Goal: Information Seeking & Learning: Learn about a topic

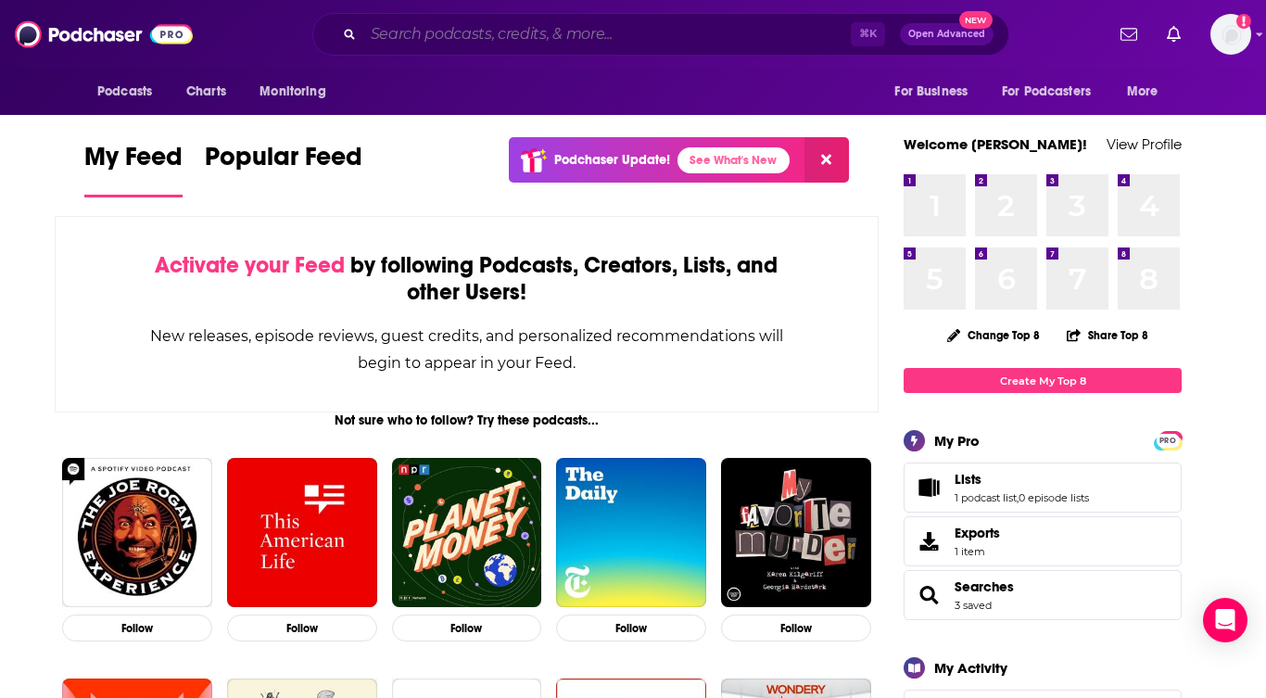
click at [403, 41] on input "Search podcasts, credits, & more..." at bounding box center [606, 34] width 487 height 30
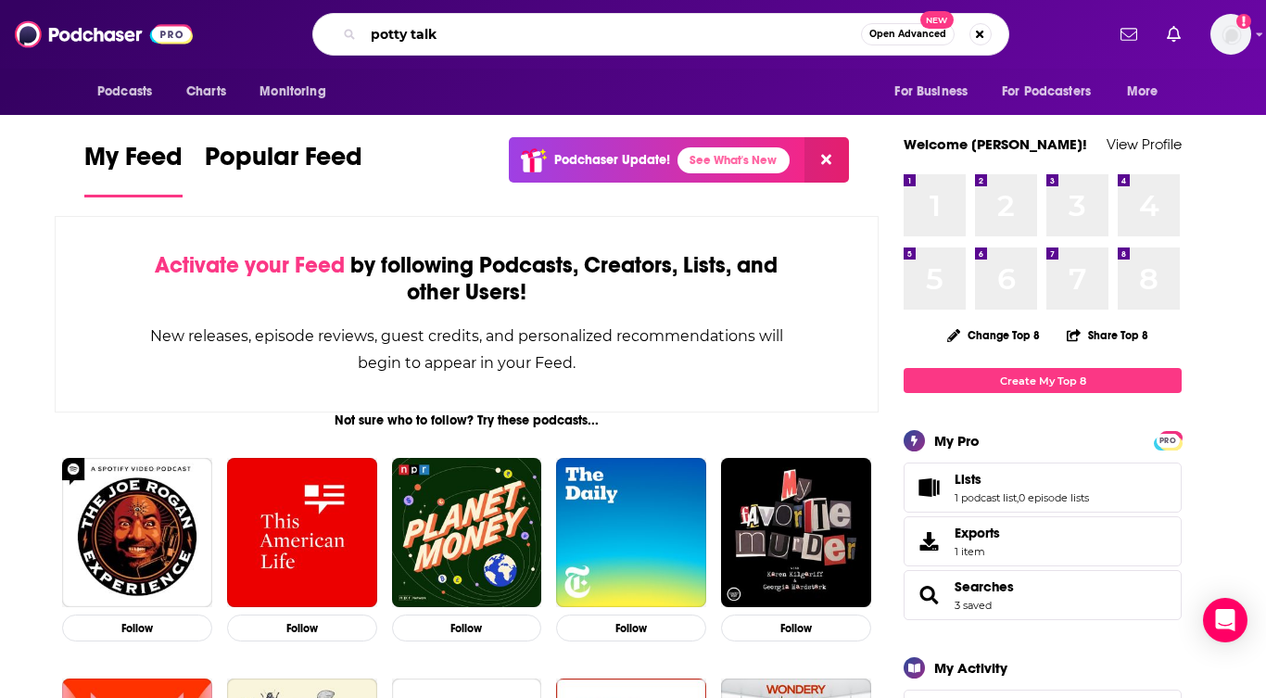
type input "potty talk"
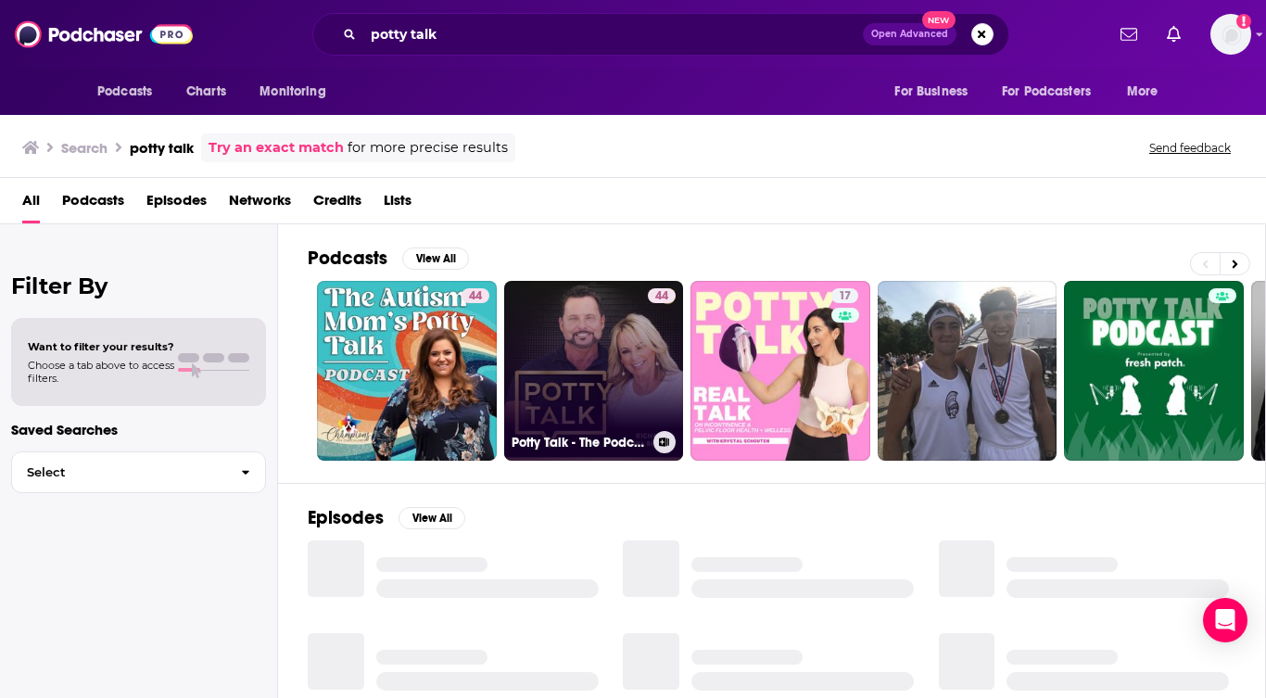
click at [600, 367] on link "44 Potty Talk - The Podcast for Plumbing Business Owners" at bounding box center [594, 371] width 180 height 180
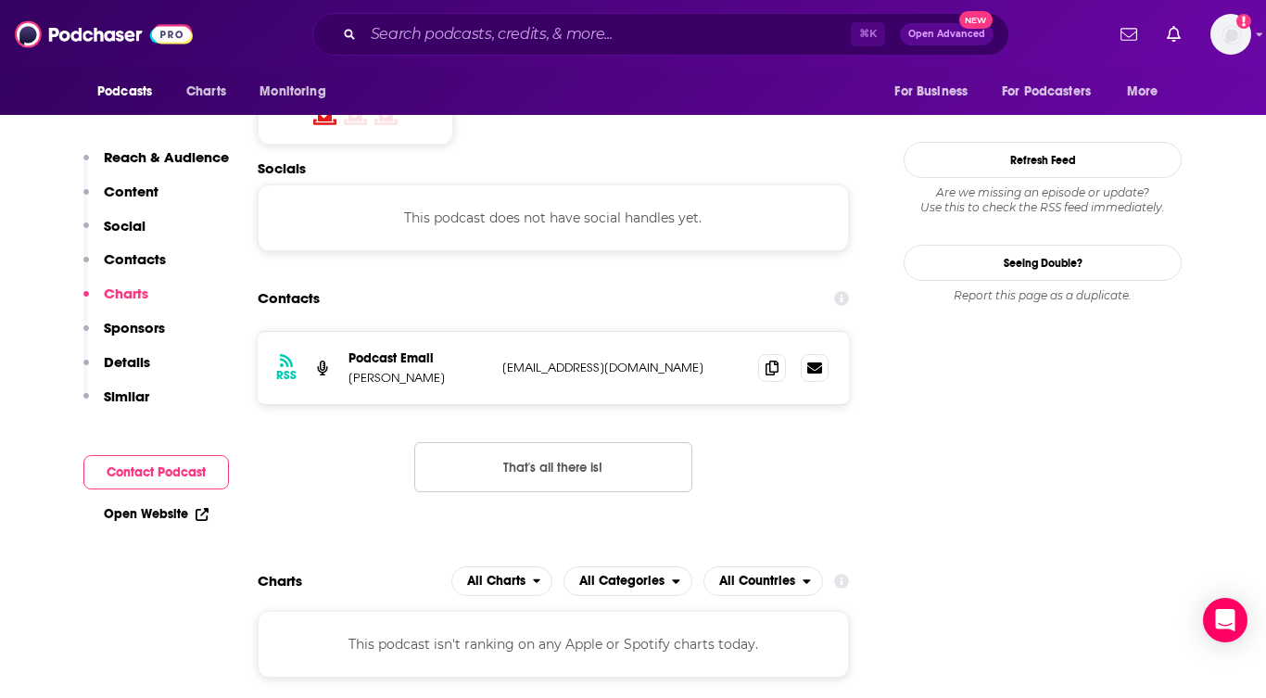
scroll to position [1286, 0]
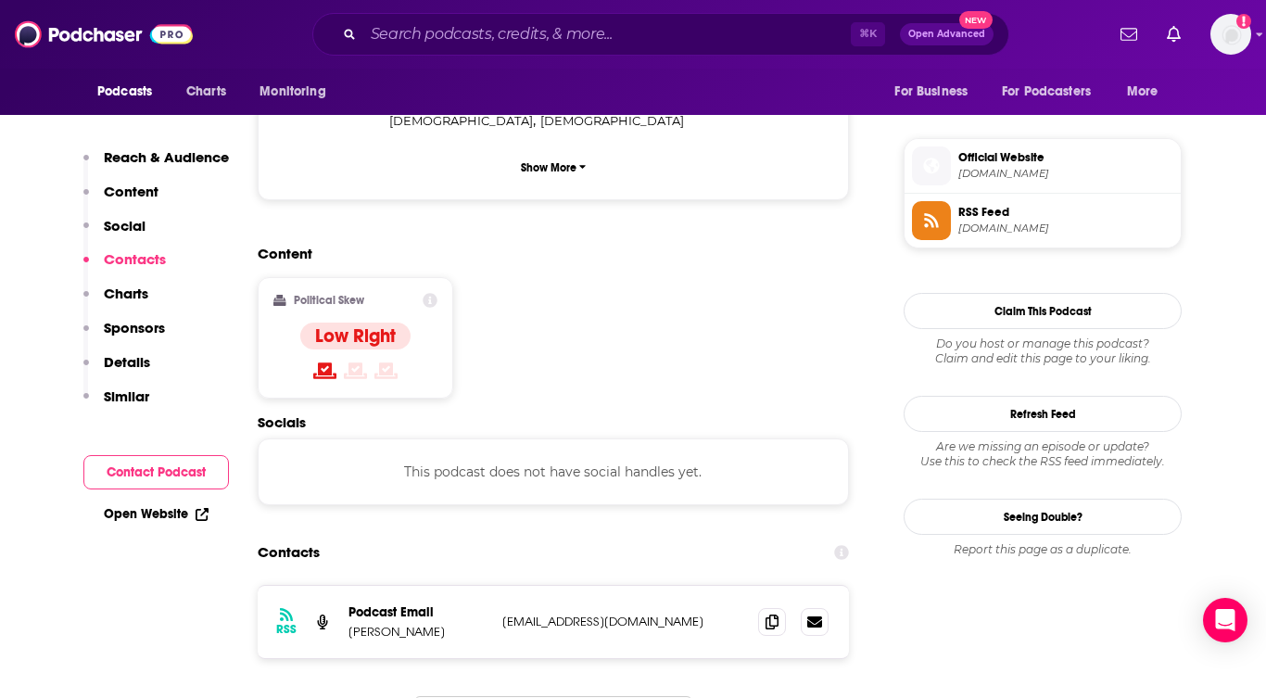
click at [145, 185] on p "Content" at bounding box center [131, 192] width 55 height 18
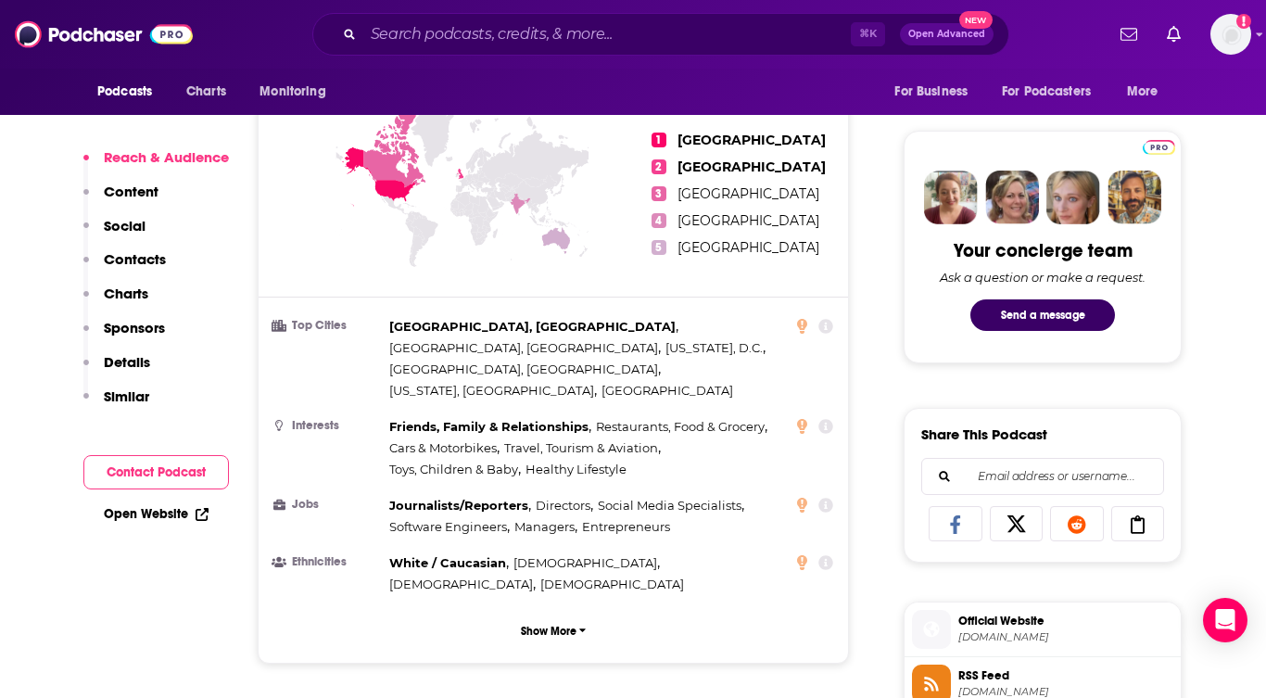
scroll to position [826, 0]
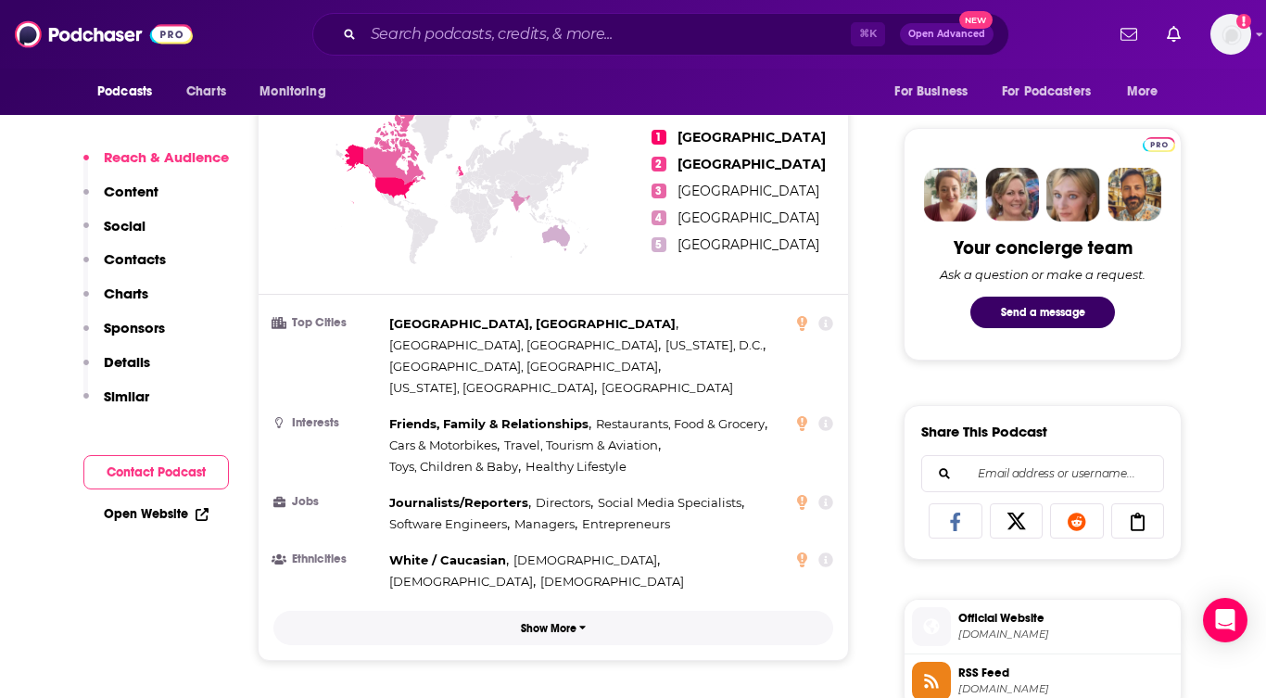
click at [561, 622] on p "Show More" at bounding box center [549, 628] width 56 height 13
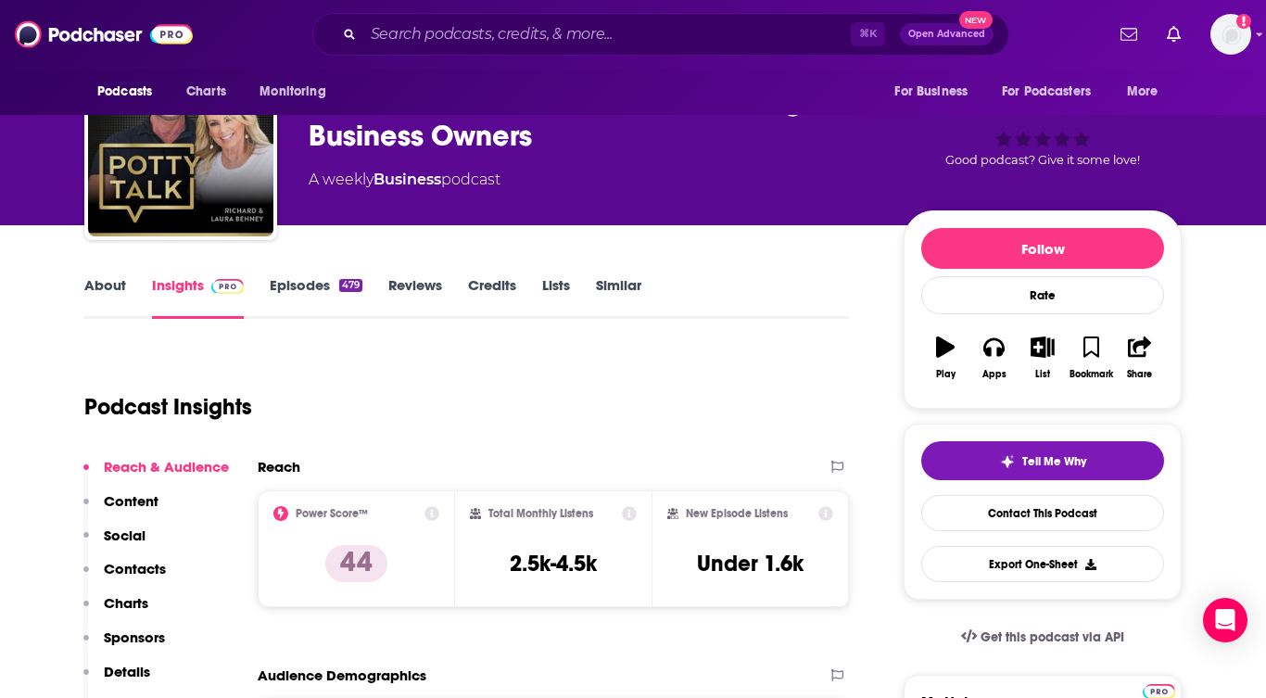
scroll to position [0, 0]
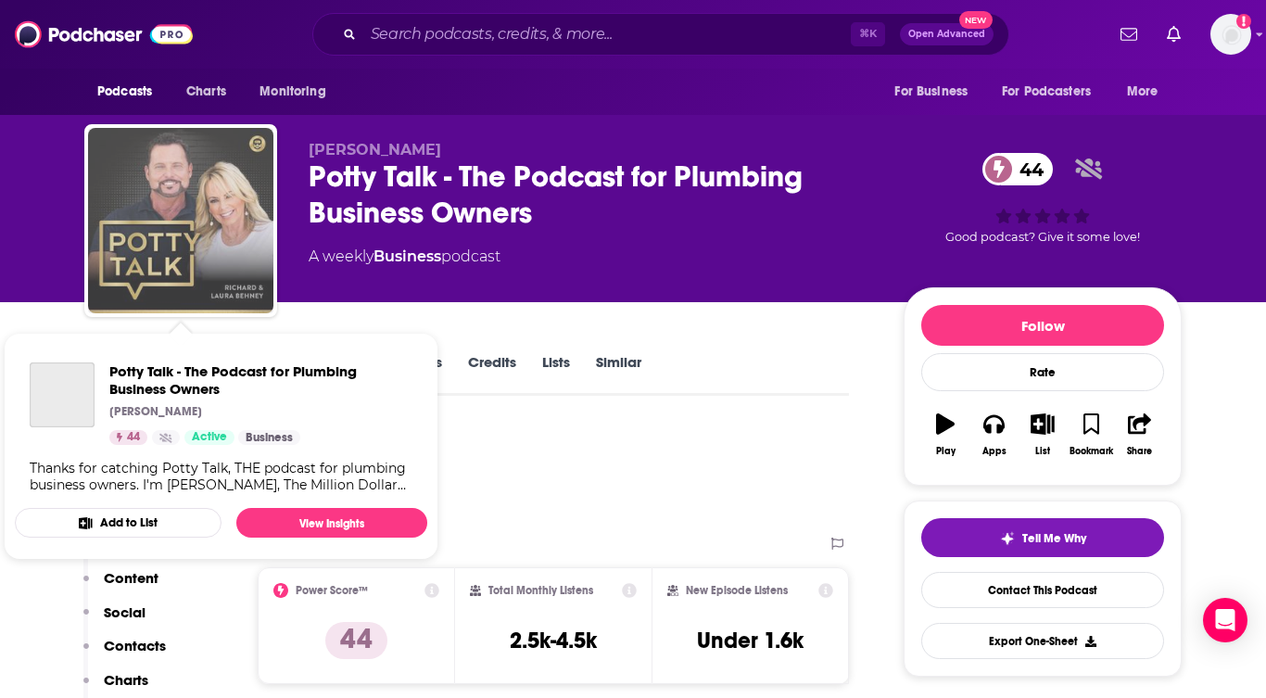
click at [157, 231] on img "Potty Talk - The Podcast for Plumbing Business Owners" at bounding box center [180, 220] width 185 height 185
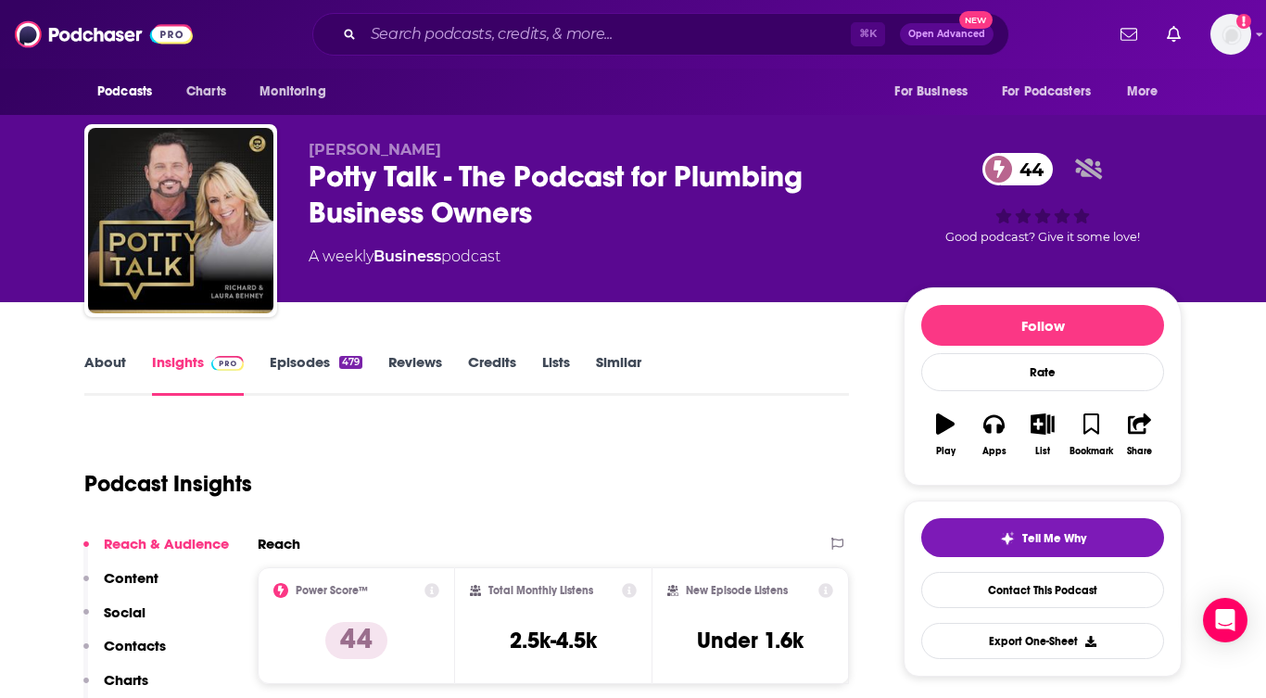
click at [353, 174] on div "Potty Talk - The Podcast for Plumbing Business Owners 44" at bounding box center [591, 194] width 565 height 72
click at [90, 364] on link "About" at bounding box center [105, 374] width 42 height 43
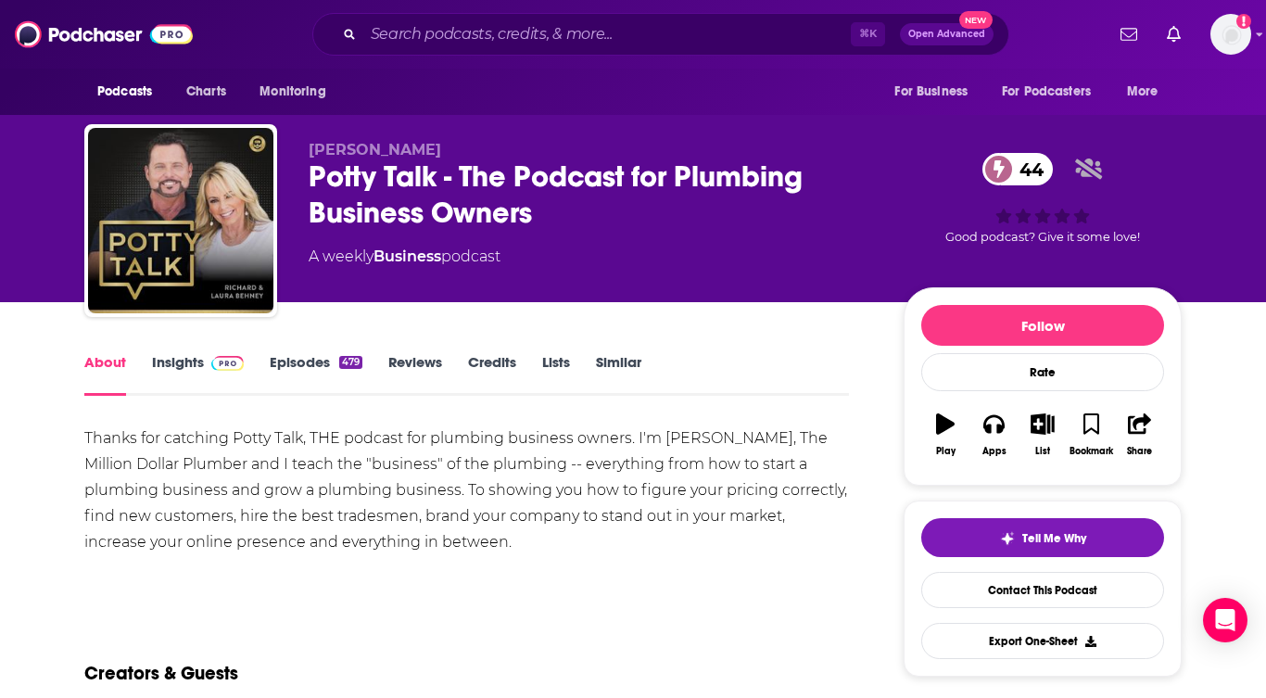
click at [363, 502] on div "Thanks for catching Potty Talk, THE podcast for plumbing business owners. I'm […" at bounding box center [466, 490] width 764 height 130
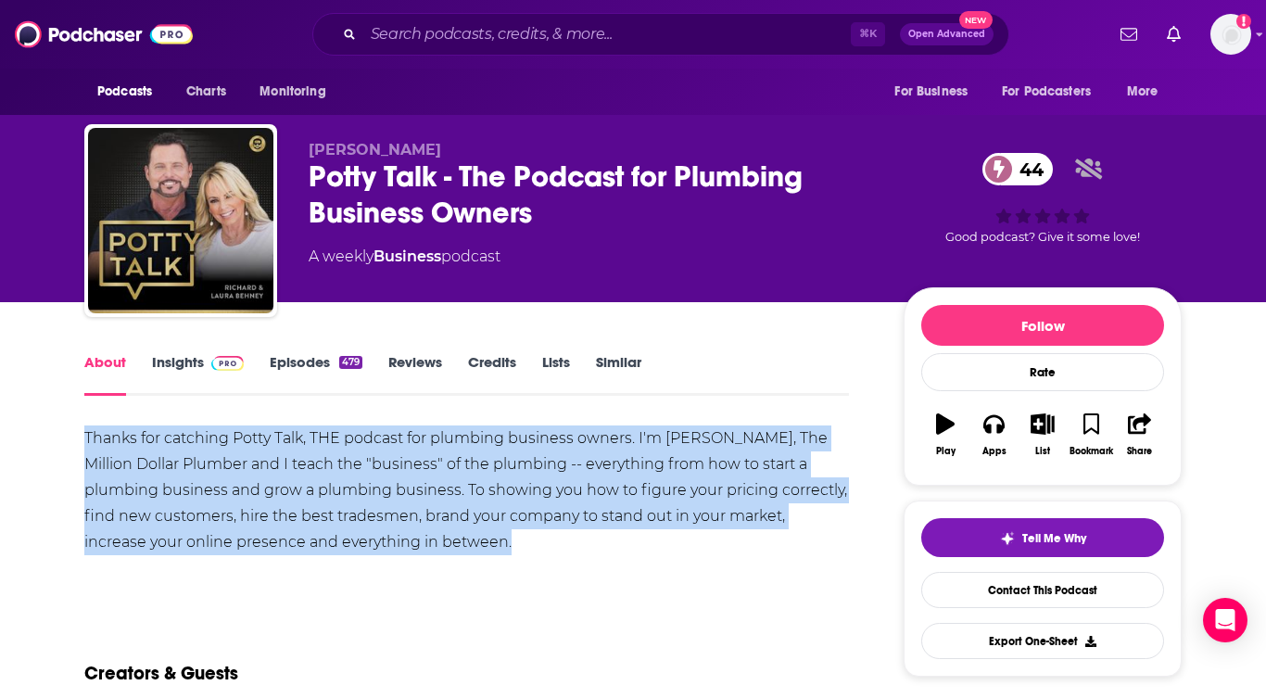
click at [363, 502] on div "Thanks for catching Potty Talk, THE podcast for plumbing business owners. I'm […" at bounding box center [466, 490] width 764 height 130
click at [467, 498] on div "Thanks for catching Potty Talk, THE podcast for plumbing business owners. I'm […" at bounding box center [466, 490] width 764 height 130
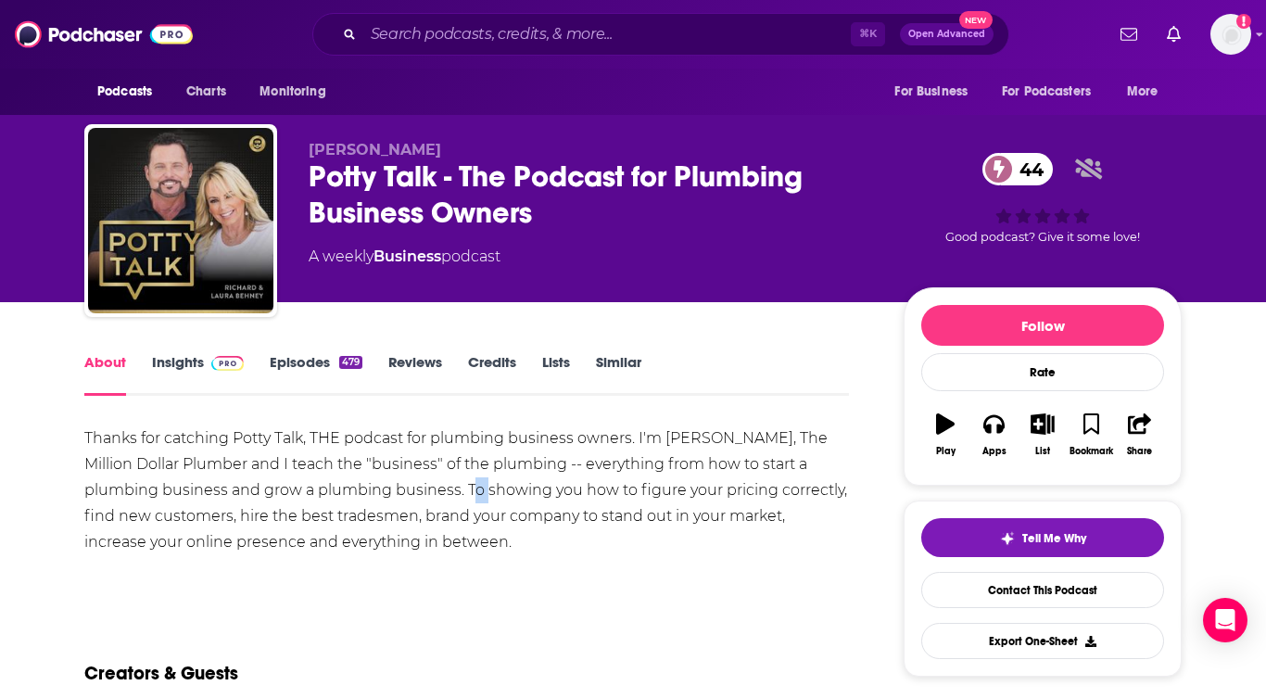
click at [467, 498] on div "Thanks for catching Potty Talk, THE podcast for plumbing business owners. I'm […" at bounding box center [466, 490] width 764 height 130
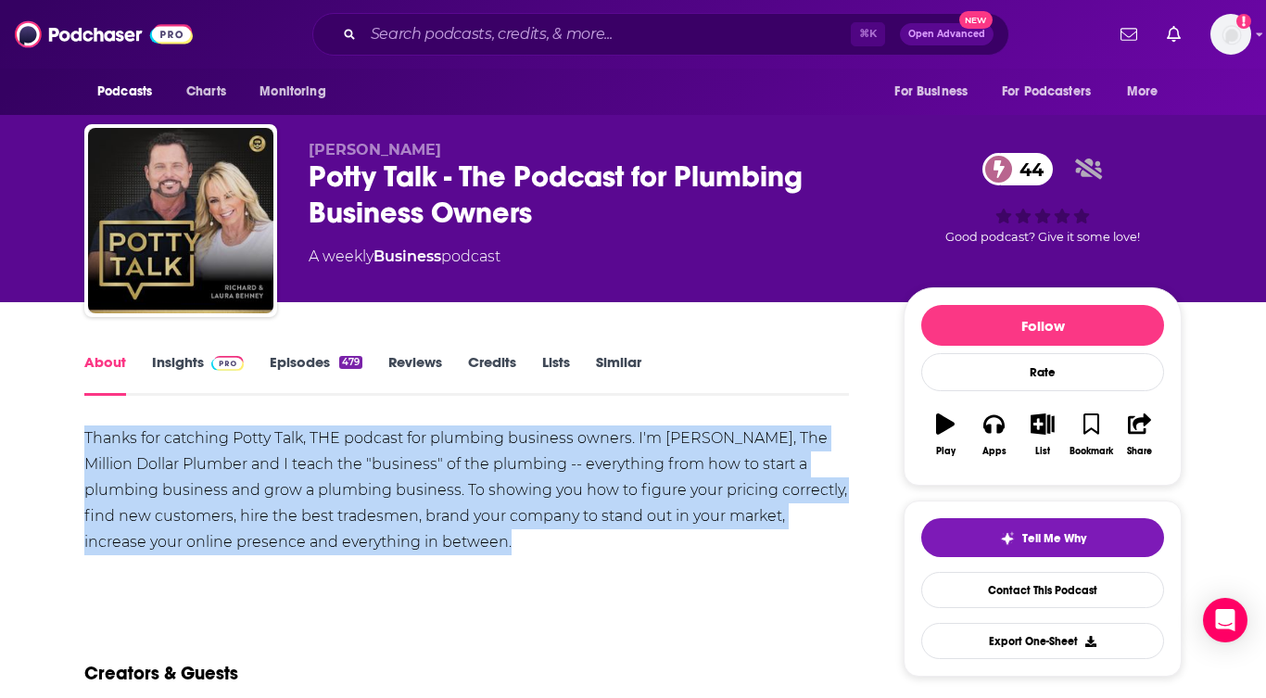
drag, startPoint x: 467, startPoint y: 498, endPoint x: 439, endPoint y: 537, distance: 47.8
click at [439, 537] on div "Thanks for catching Potty Talk, THE podcast for plumbing business owners. I'm […" at bounding box center [466, 490] width 764 height 130
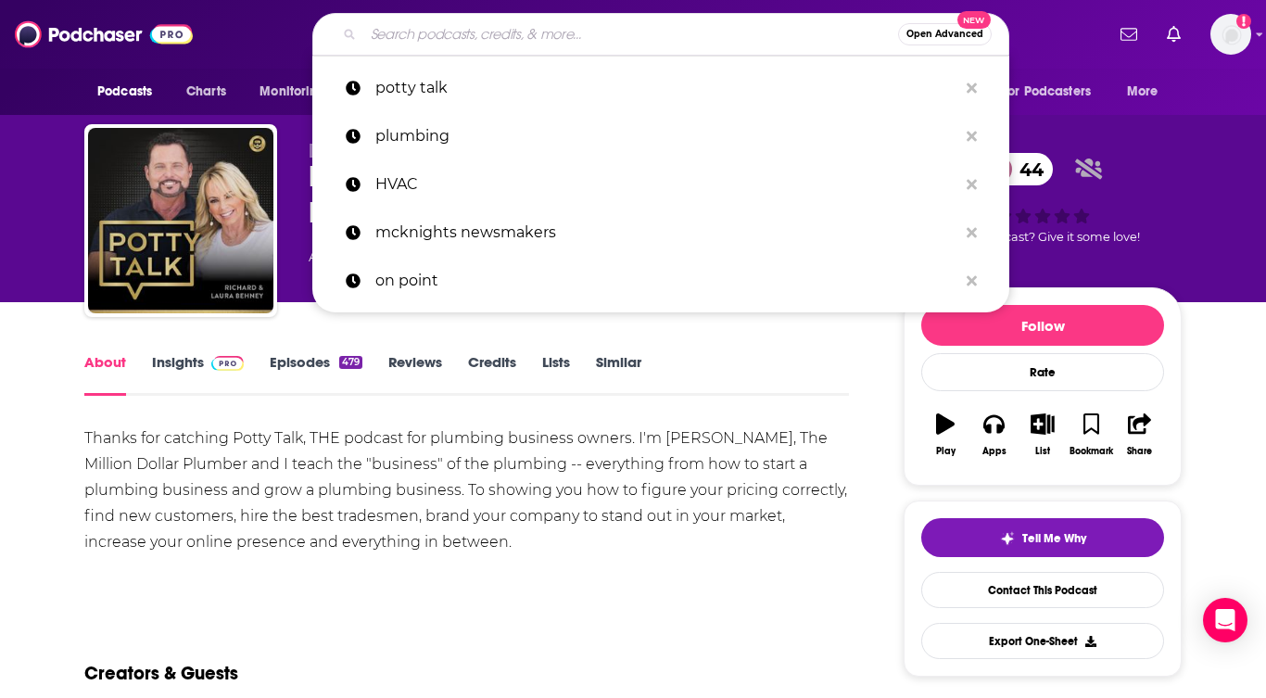
click at [436, 37] on input "Search podcasts, credits, & more..." at bounding box center [630, 34] width 535 height 30
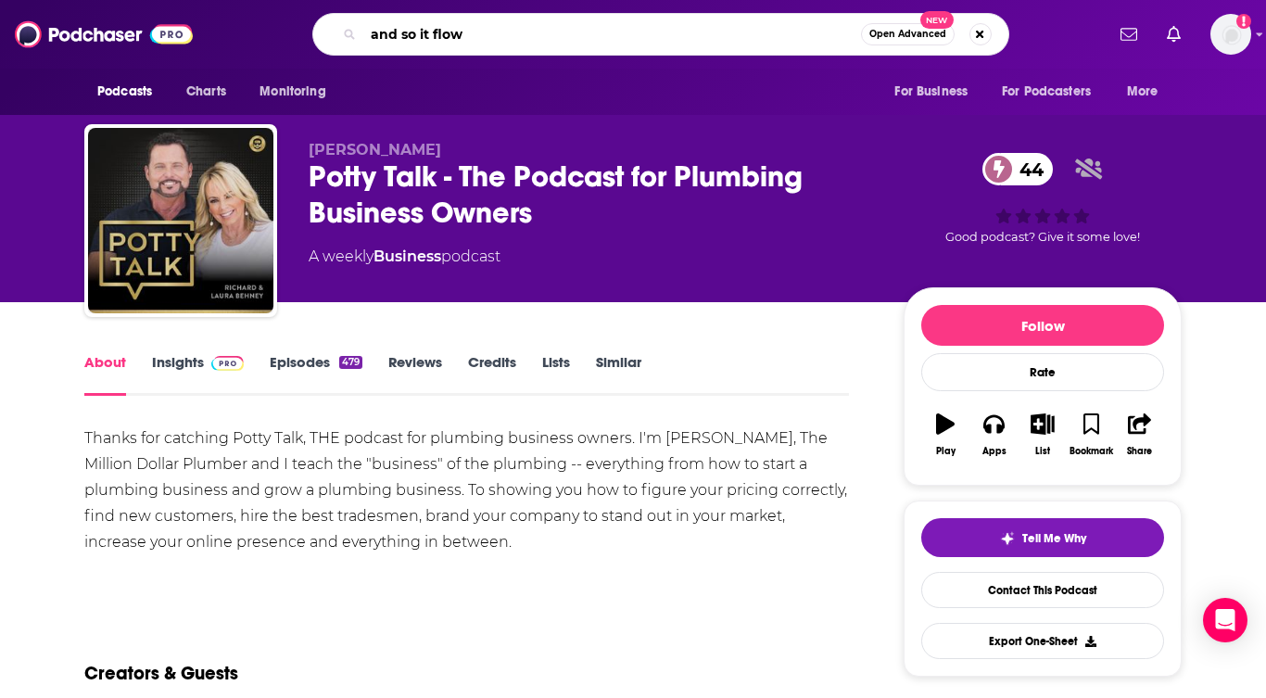
type input "and so it flows"
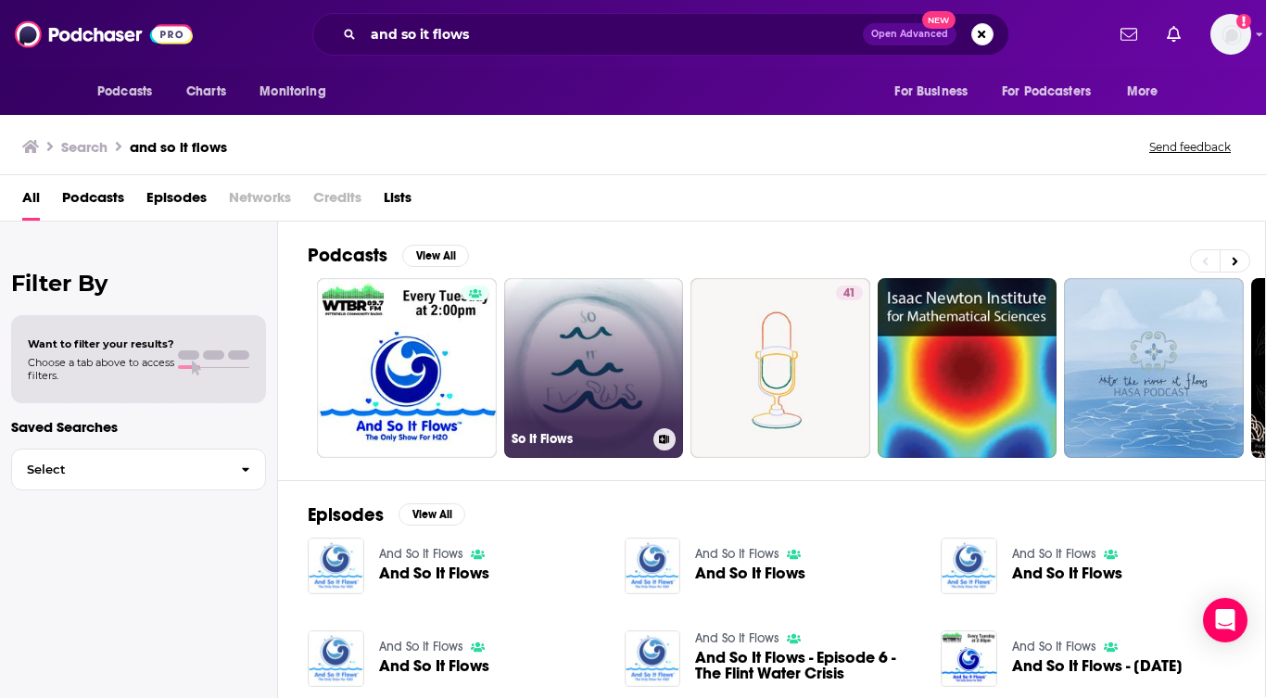
click at [629, 378] on link "So It Flows" at bounding box center [594, 368] width 180 height 180
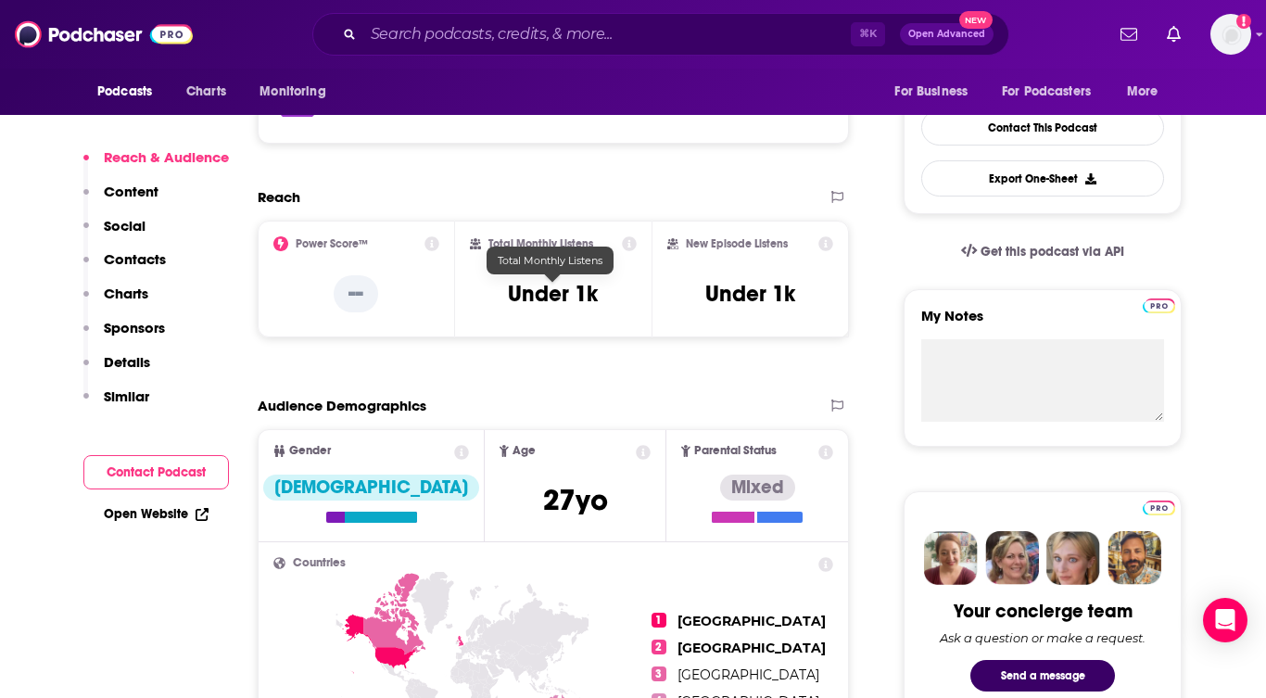
scroll to position [491, 0]
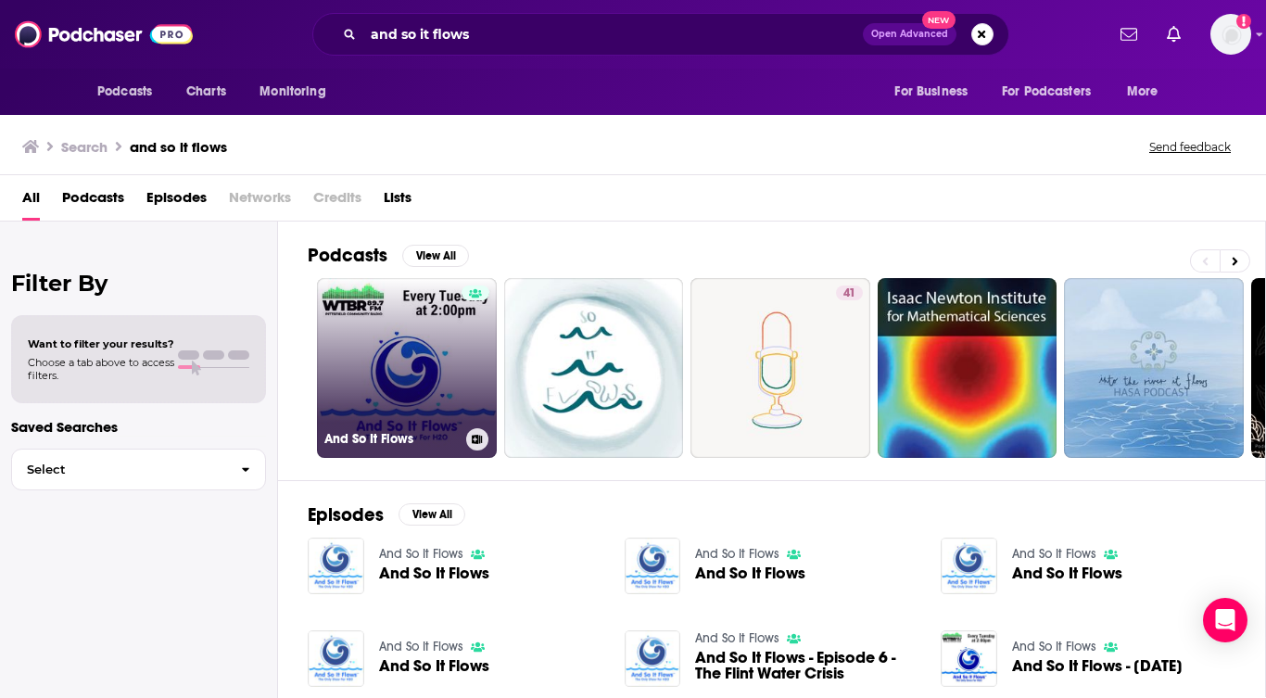
click at [372, 300] on link "And So It Flows" at bounding box center [407, 368] width 180 height 180
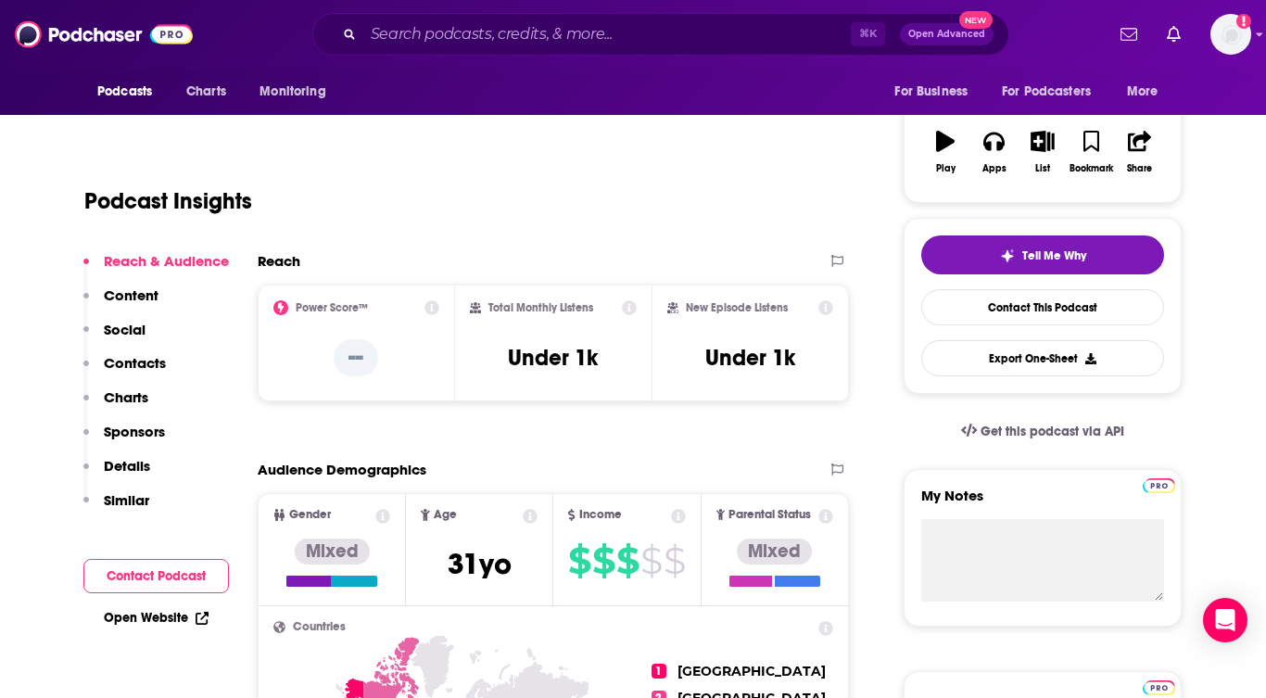
scroll to position [286, 0]
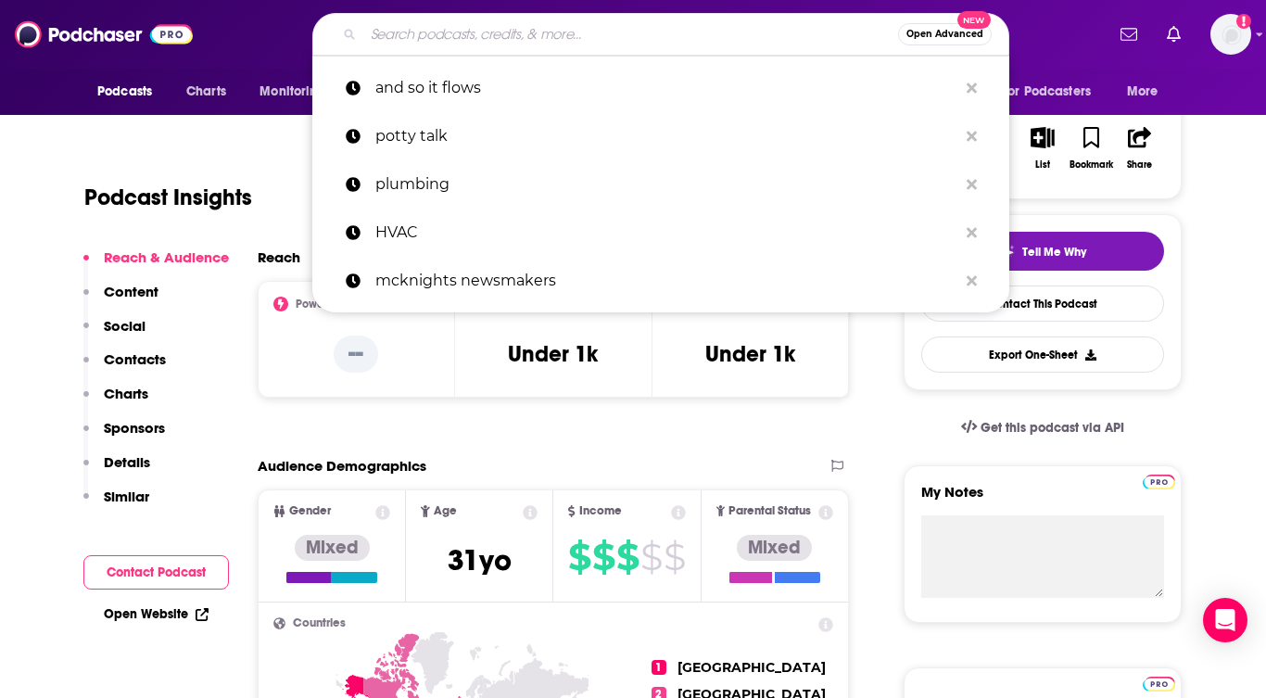
click at [420, 40] on input "Search podcasts, credits, & more..." at bounding box center [630, 34] width 535 height 30
paste input "Owned and Operated - A Plumbing, Electrical, and HVAC Business Growth Podcast"
type input "Owned and Operated - A Plumbing, Electrical, and HVAC Business Growth Podcast"
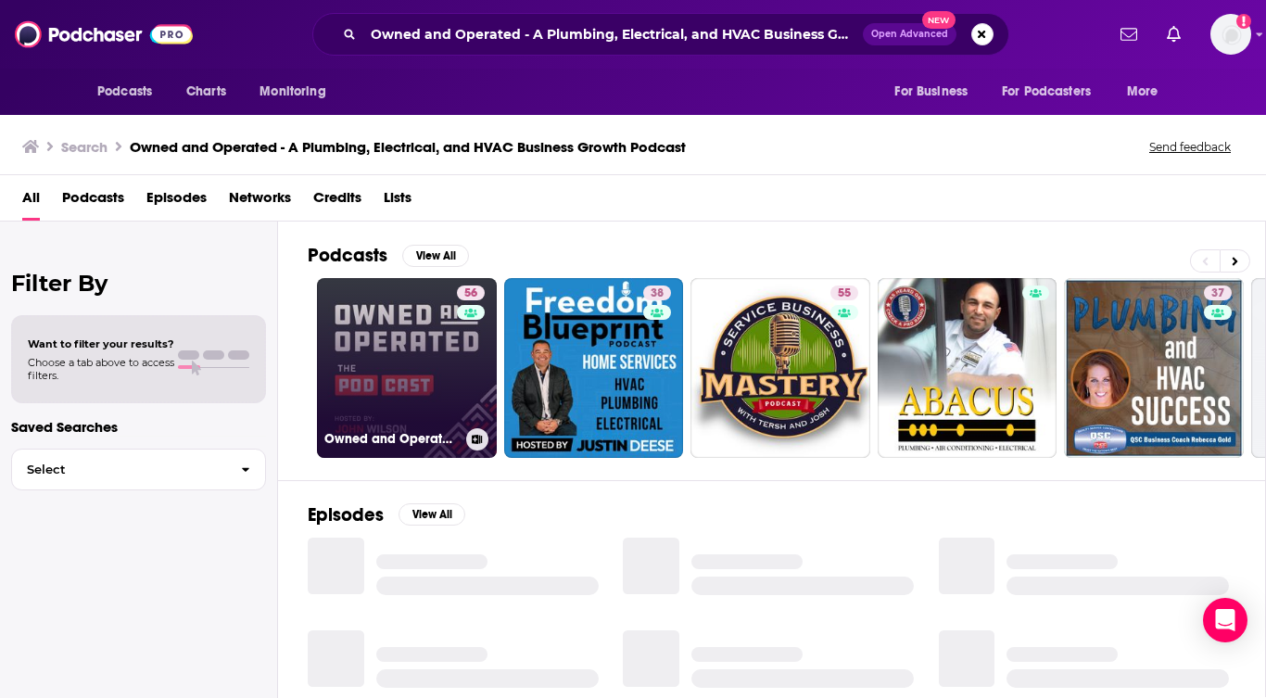
click at [431, 354] on link "56 Owned and Operated - A Plumbing, Electrical, and HVAC Business Growth Podcast" at bounding box center [407, 368] width 180 height 180
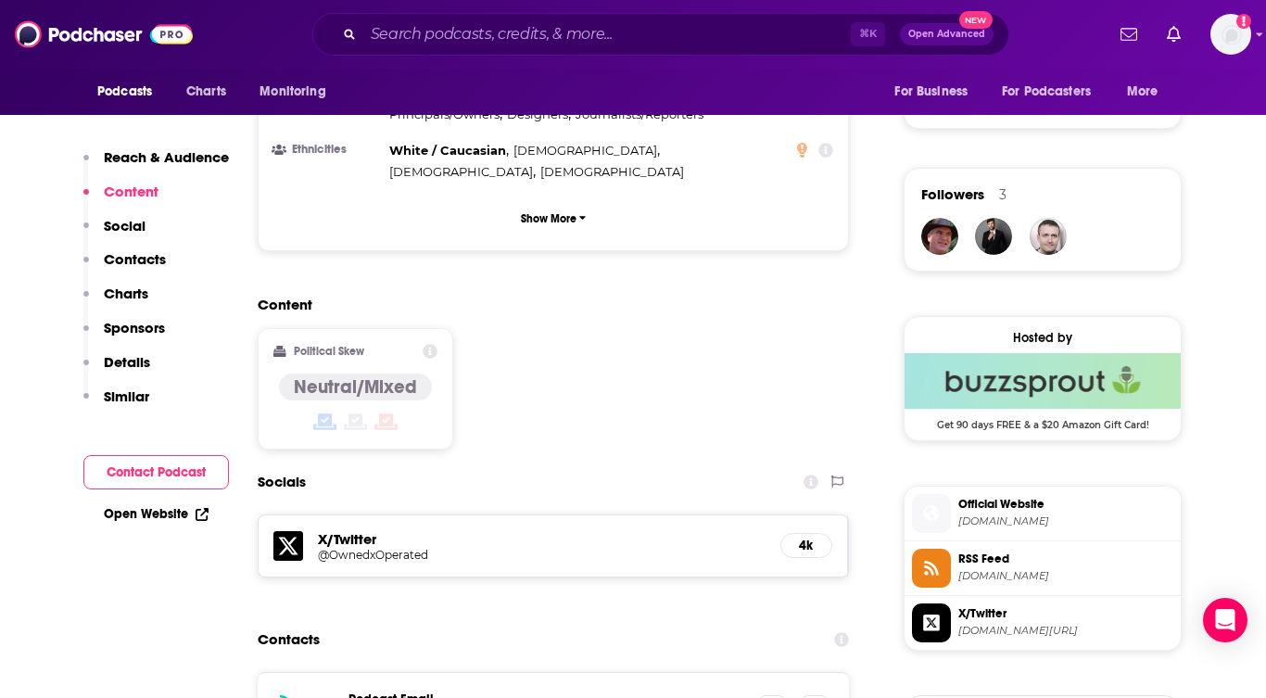
scroll to position [1257, 0]
click at [362, 547] on h5 "@OwnedxOperated" at bounding box center [466, 554] width 296 height 14
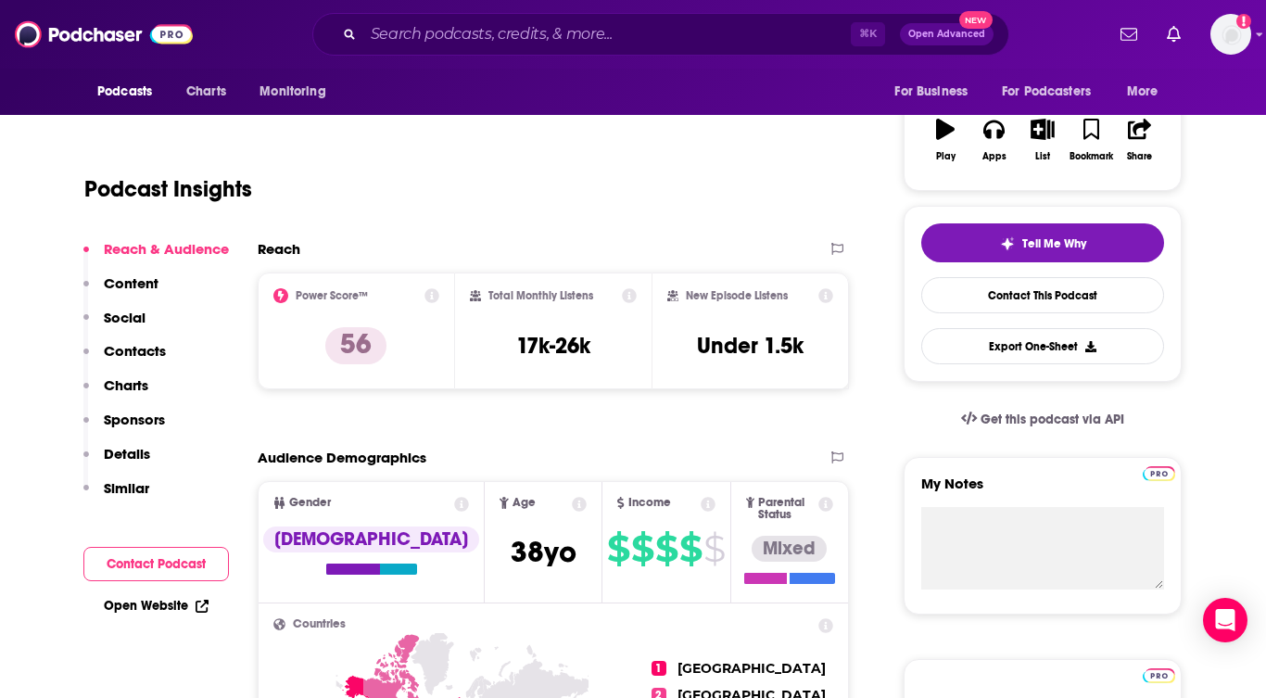
scroll to position [0, 0]
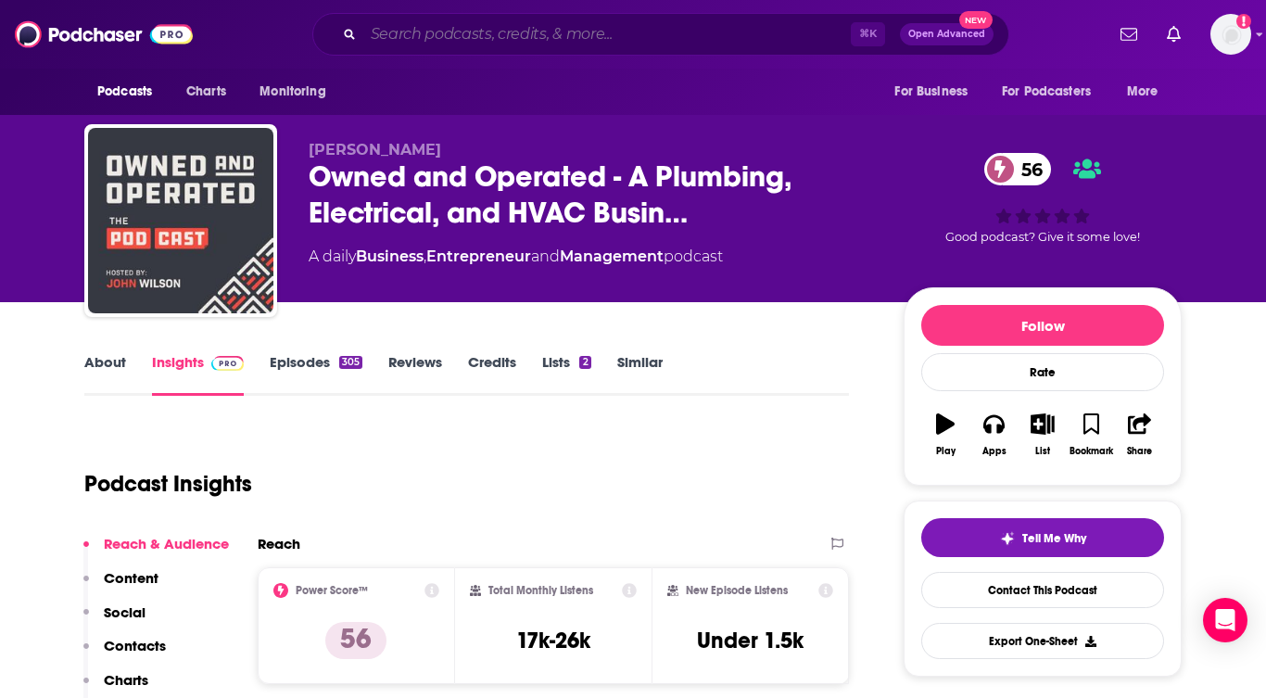
click at [442, 32] on input "Search podcasts, credits, & more..." at bounding box center [606, 34] width 487 height 30
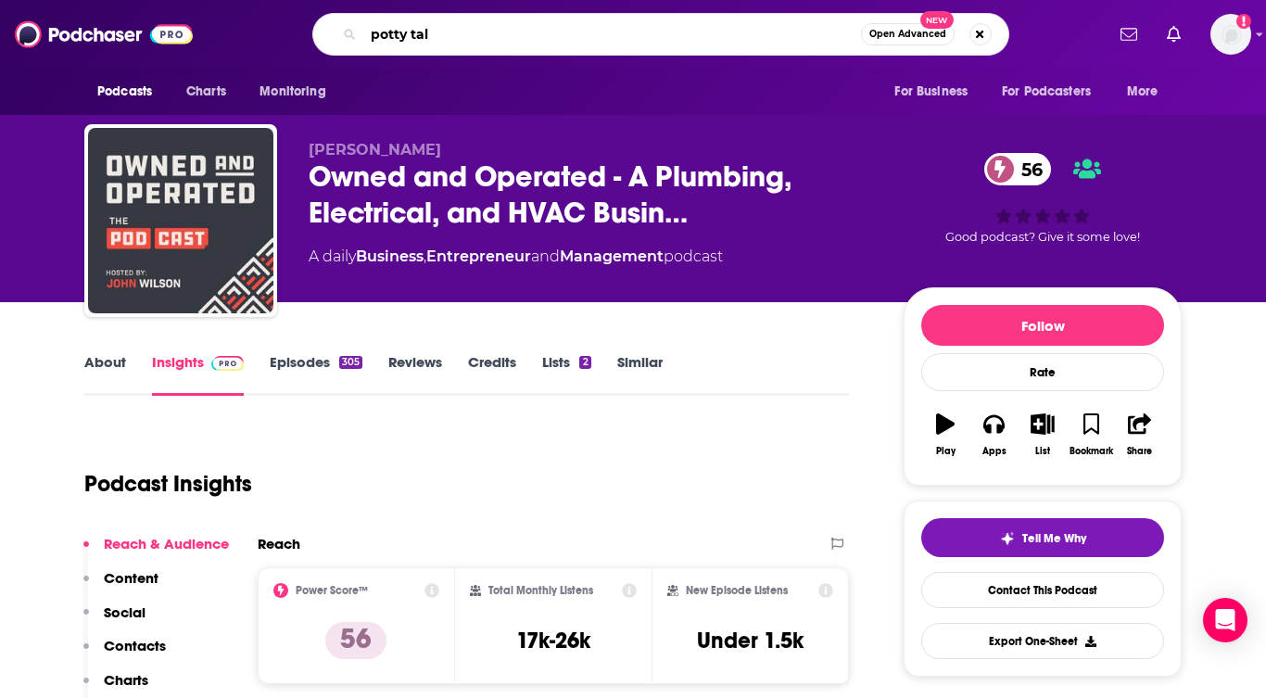
type input "potty talk"
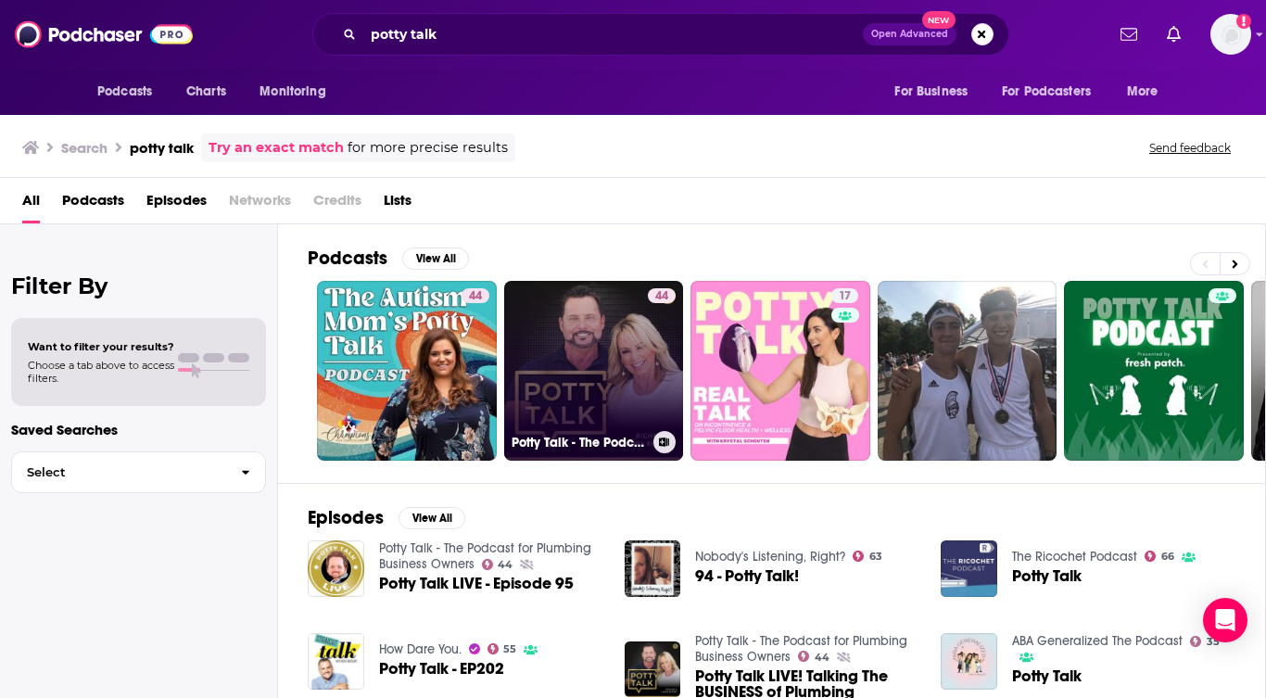
click at [554, 398] on link "44 Potty Talk - The Podcast for Plumbing Business Owners" at bounding box center [594, 371] width 180 height 180
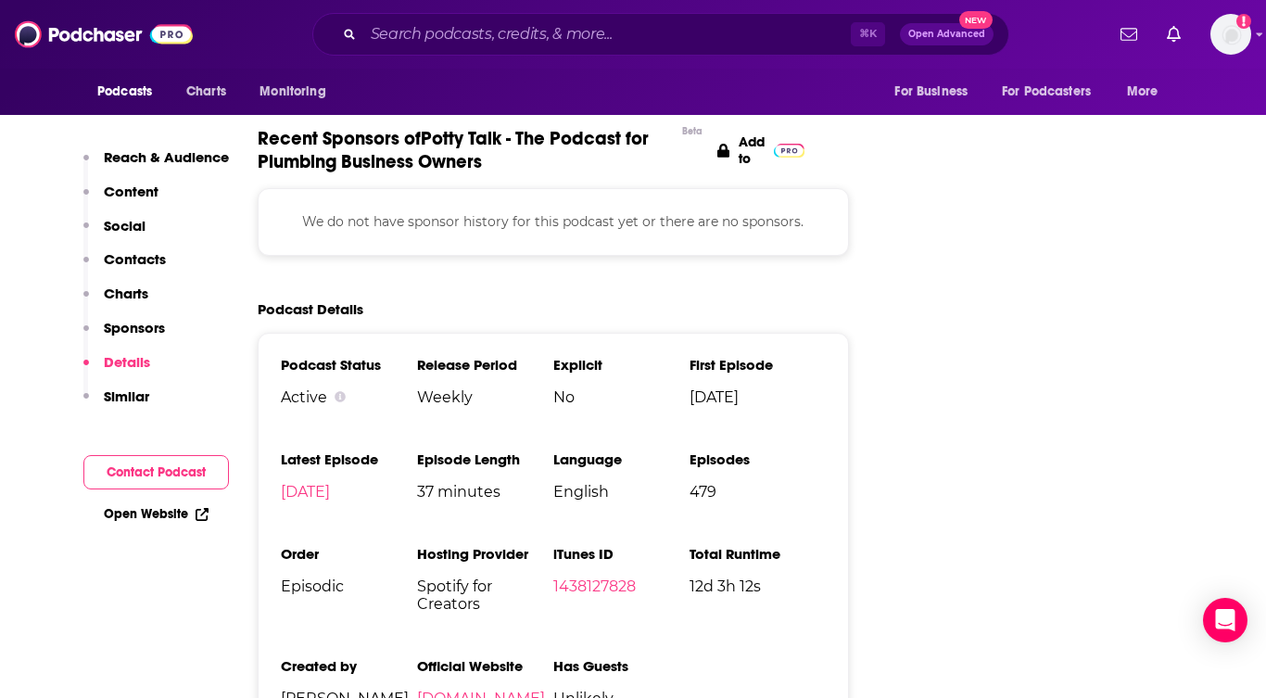
scroll to position [2134, 0]
